Goal: Share content: Share content

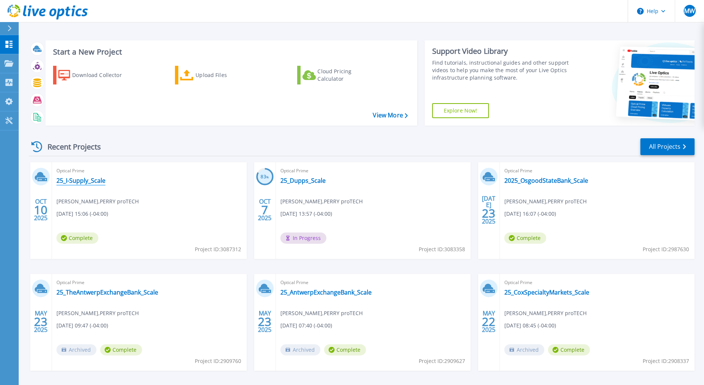
click at [86, 177] on link "25_I-Supply_Scale" at bounding box center [80, 180] width 49 height 7
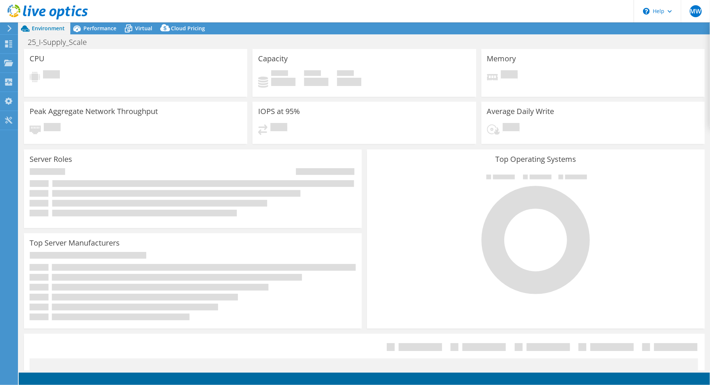
select select "USD"
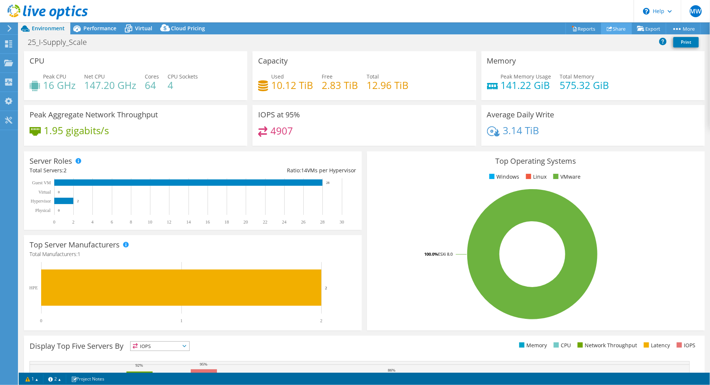
click at [606, 27] on icon at bounding box center [609, 29] width 6 height 6
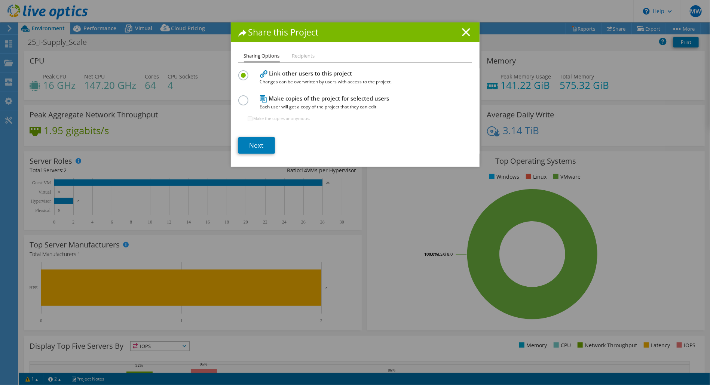
click at [305, 61] on ul "Sharing Options Recipients" at bounding box center [355, 57] width 234 height 11
click at [305, 56] on li "Recipients" at bounding box center [303, 56] width 23 height 9
click at [256, 141] on link "Next" at bounding box center [256, 145] width 37 height 16
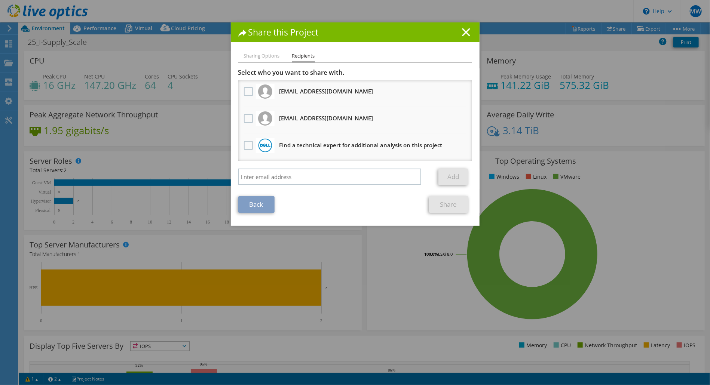
click at [267, 92] on img at bounding box center [265, 92] width 14 height 14
click at [244, 86] on div at bounding box center [248, 92] width 13 height 16
click at [244, 88] on label at bounding box center [249, 91] width 11 height 9
click at [0, 0] on input "checkbox" at bounding box center [0, 0] width 0 height 0
click at [452, 206] on link "Share" at bounding box center [448, 204] width 39 height 16
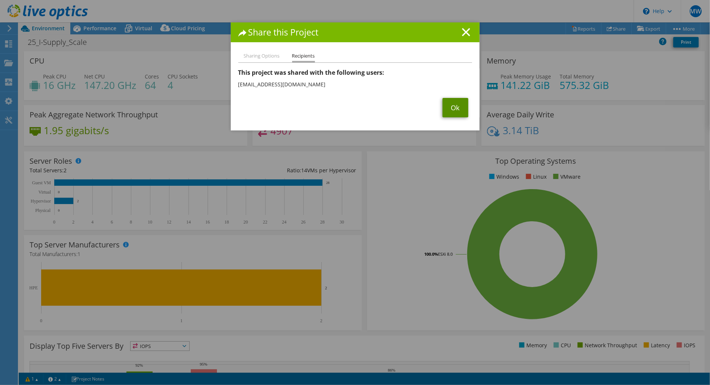
click at [457, 114] on link "Ok" at bounding box center [455, 107] width 26 height 19
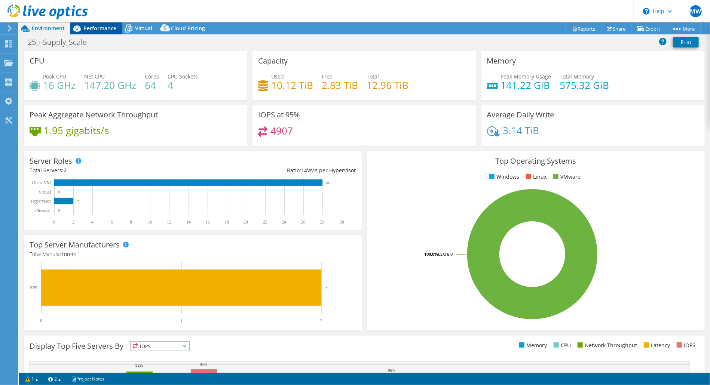
click at [107, 29] on span "Performance" at bounding box center [99, 28] width 33 height 7
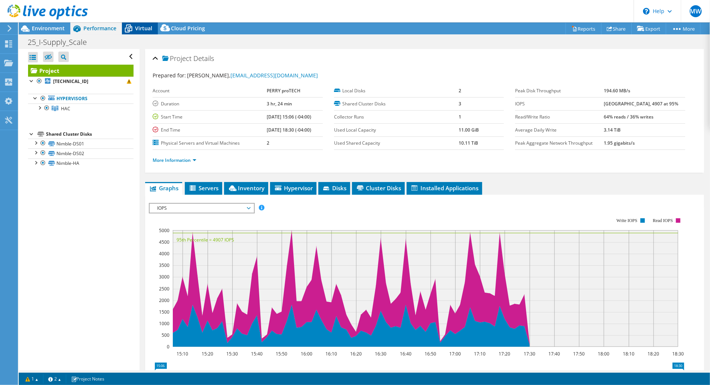
click at [154, 29] on div "Virtual" at bounding box center [140, 28] width 36 height 12
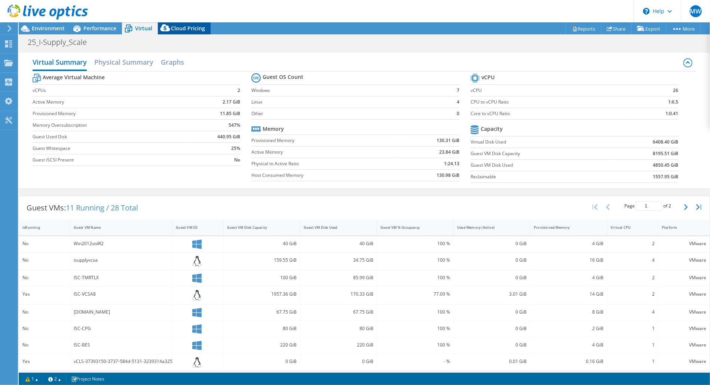
click at [183, 28] on span "Cloud Pricing" at bounding box center [188, 28] width 34 height 7
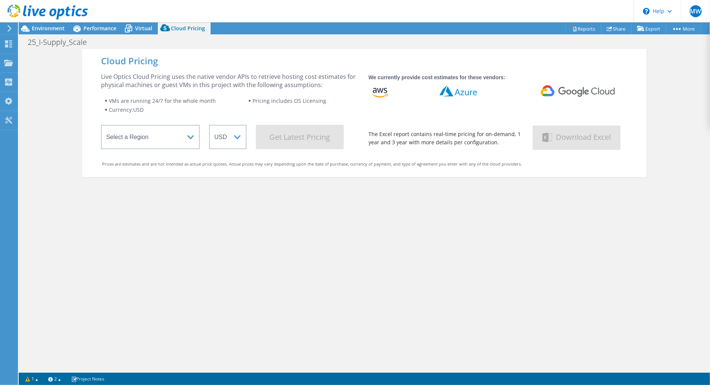
click at [646, 299] on div "Cloud Pricing Live Optics Cloud Pricing uses the native vendor APIs to retrieve…" at bounding box center [364, 241] width 691 height 385
